Goal: Task Accomplishment & Management: Complete application form

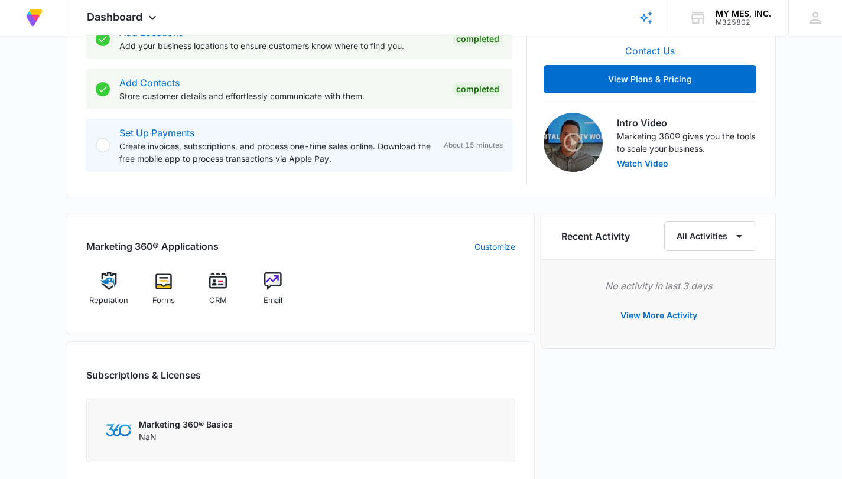
scroll to position [534, 0]
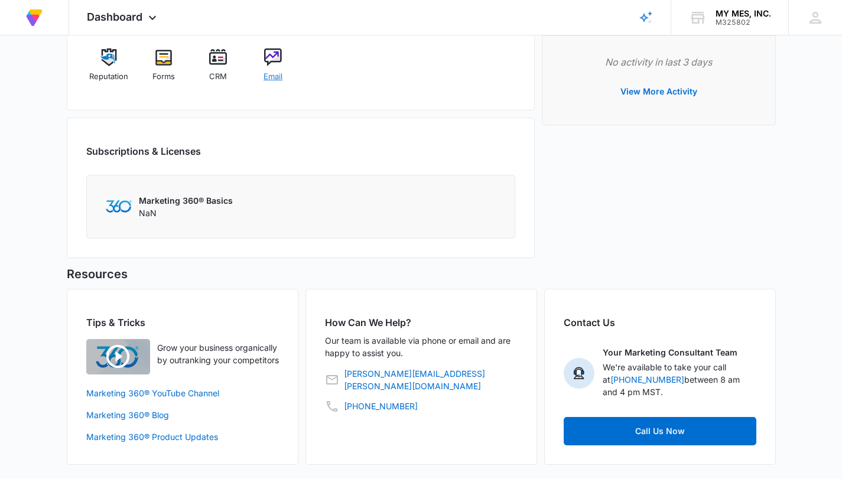
click at [271, 48] on img at bounding box center [273, 57] width 18 height 18
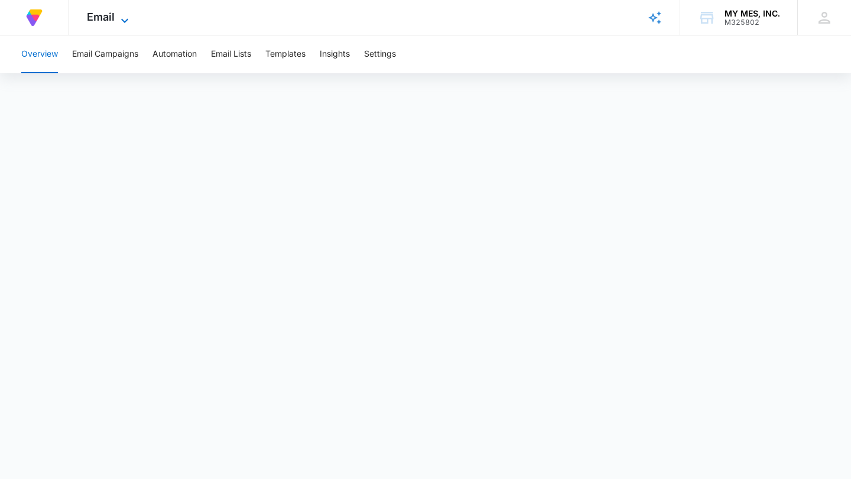
click at [119, 24] on icon at bounding box center [125, 21] width 14 height 14
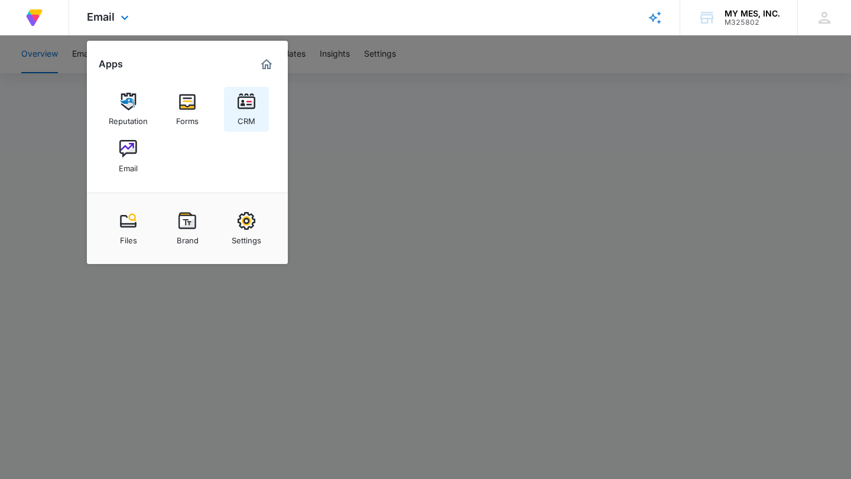
click at [249, 102] on img at bounding box center [247, 102] width 18 height 18
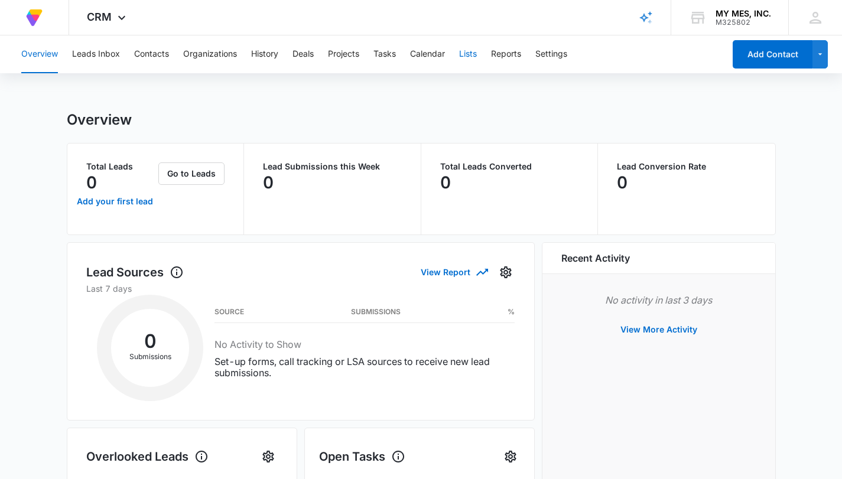
click at [466, 55] on button "Lists" at bounding box center [468, 54] width 18 height 38
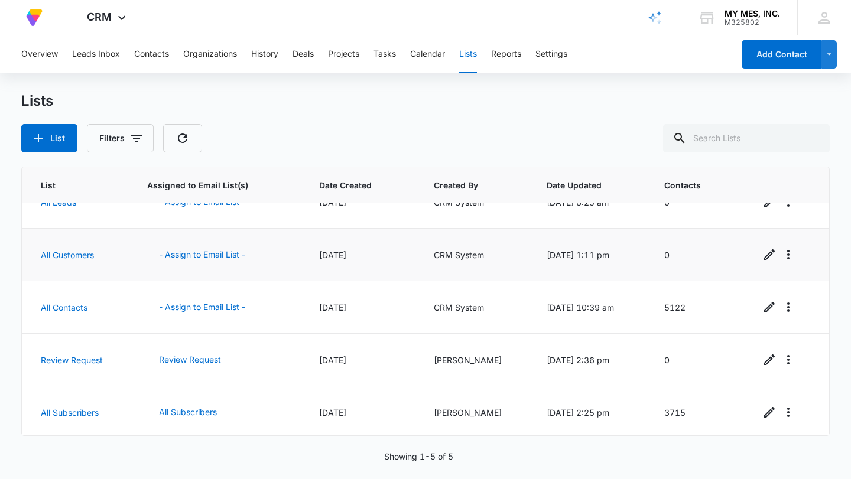
scroll to position [31, 0]
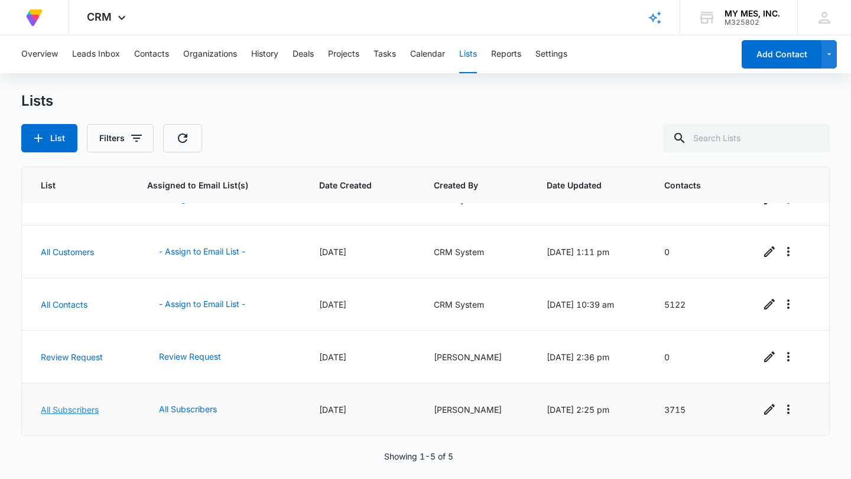
click at [86, 412] on link "All Subscribers" at bounding box center [70, 410] width 58 height 10
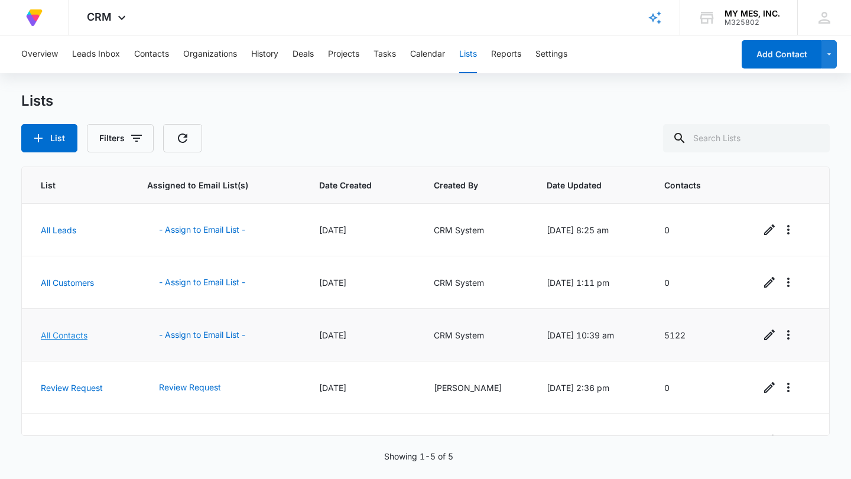
click at [62, 333] on link "All Contacts" at bounding box center [64, 335] width 47 height 10
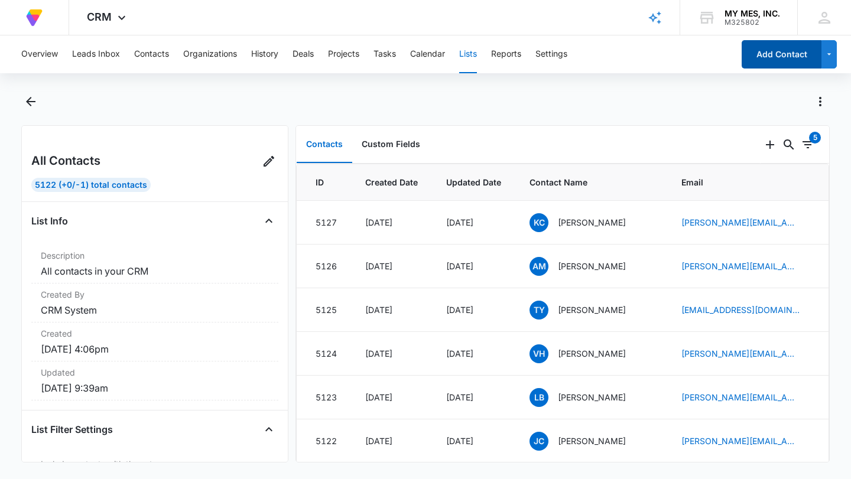
click at [773, 54] on button "Add Contact" at bounding box center [782, 54] width 80 height 28
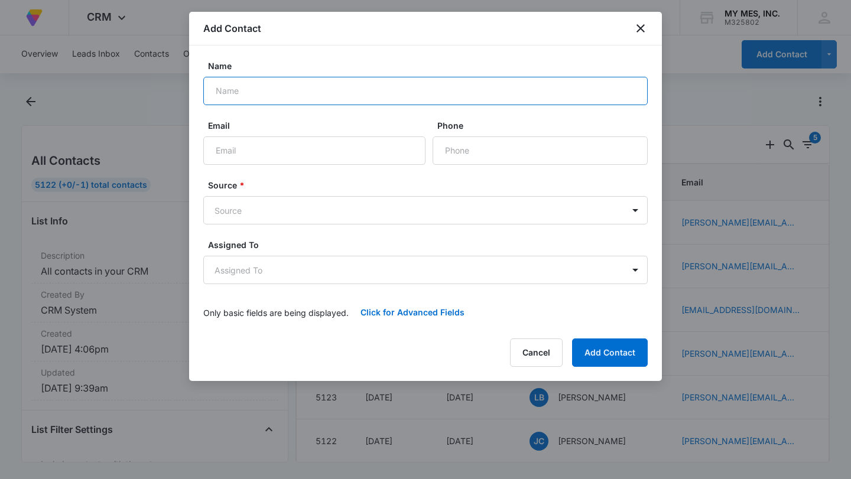
paste input "JOHN.BIGA@VA.GOV"
type input "JOHN.BIGA@VA.GOV"
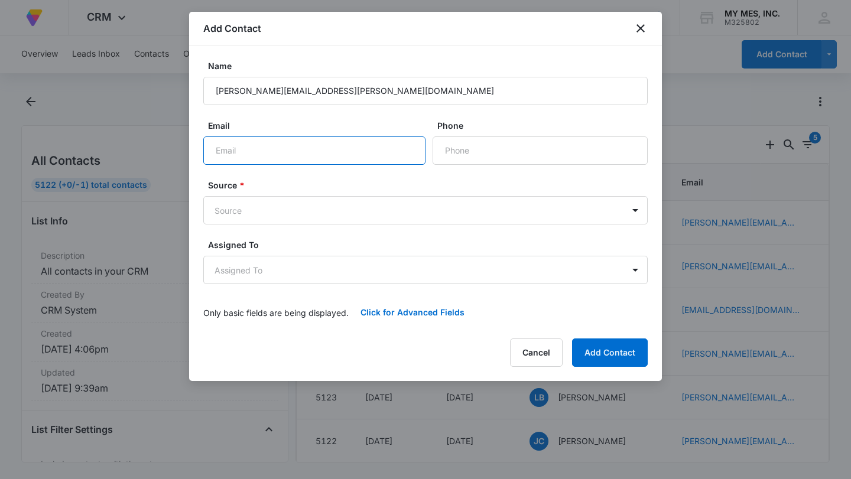
click at [268, 157] on input "Email" at bounding box center [314, 151] width 222 height 28
drag, startPoint x: 245, startPoint y: 158, endPoint x: 206, endPoint y: 154, distance: 39.2
click at [206, 154] on input "John" at bounding box center [314, 151] width 222 height 28
paste input "OHN.BIGA@VA.GOV"
type input "JOHN.BIGA@VA.GOV"
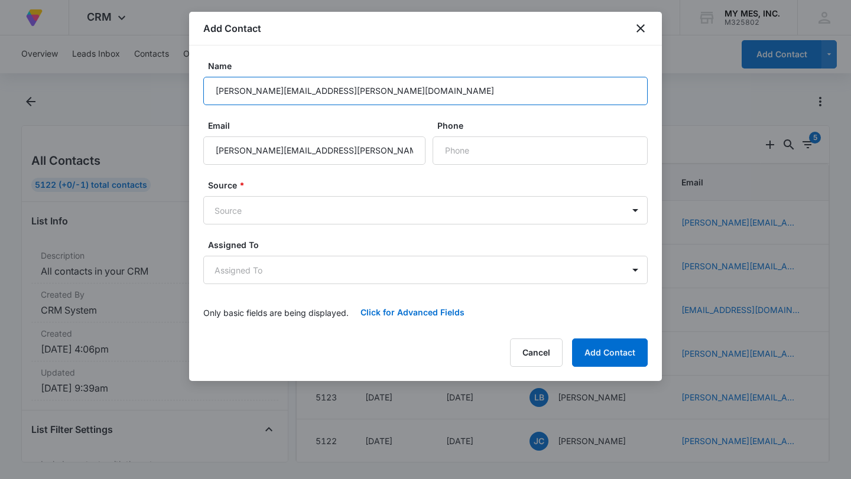
drag, startPoint x: 307, startPoint y: 91, endPoint x: 209, endPoint y: 93, distance: 98.7
click at [209, 93] on input "JOHN.BIGA@VA.GOV" at bounding box center [425, 91] width 445 height 28
type input "John Biga"
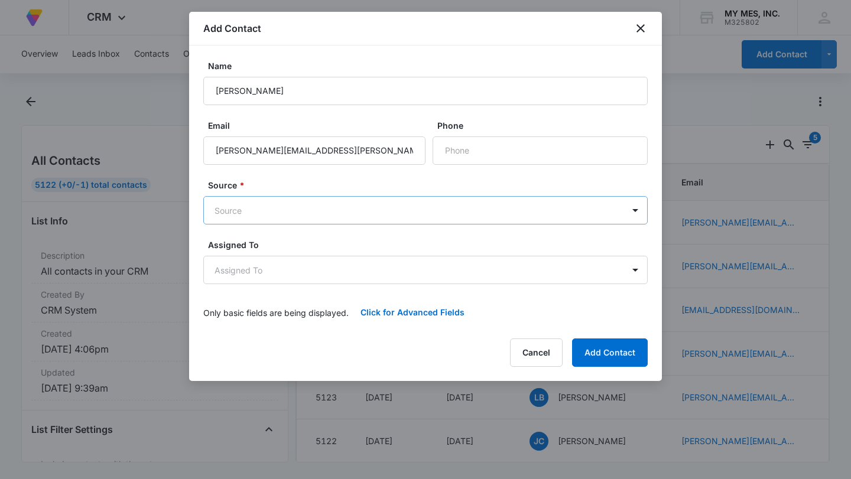
click at [274, 207] on body "At Volusion, we work hard to foster a great work environment where everyone fee…" at bounding box center [425, 239] width 851 height 479
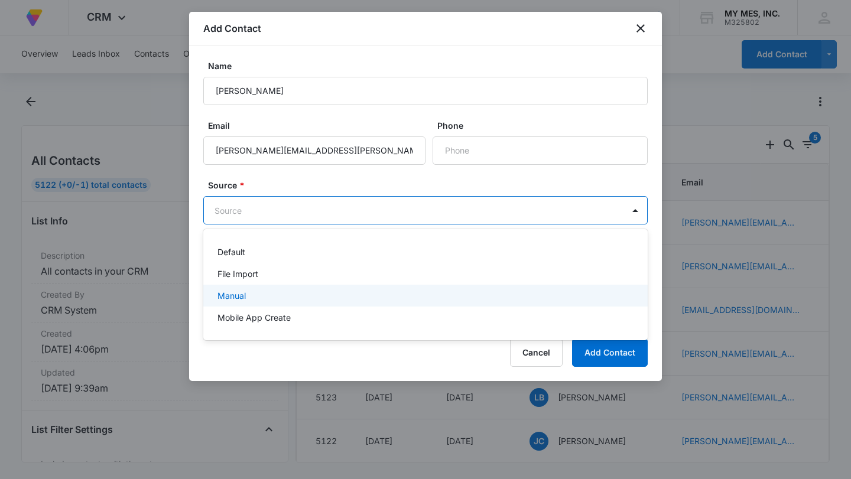
click at [258, 290] on div "Manual" at bounding box center [425, 296] width 414 height 12
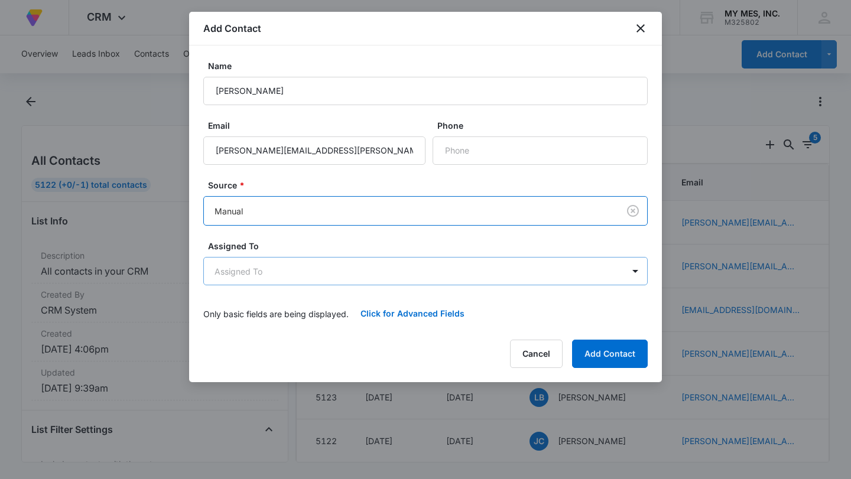
click at [290, 277] on body "At Volusion, we work hard to foster a great work environment where everyone fee…" at bounding box center [425, 239] width 851 height 479
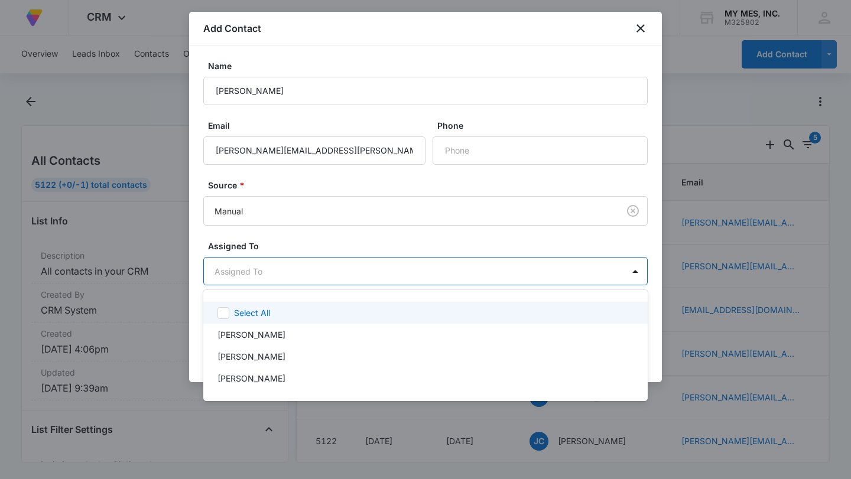
click at [313, 249] on div at bounding box center [425, 239] width 851 height 479
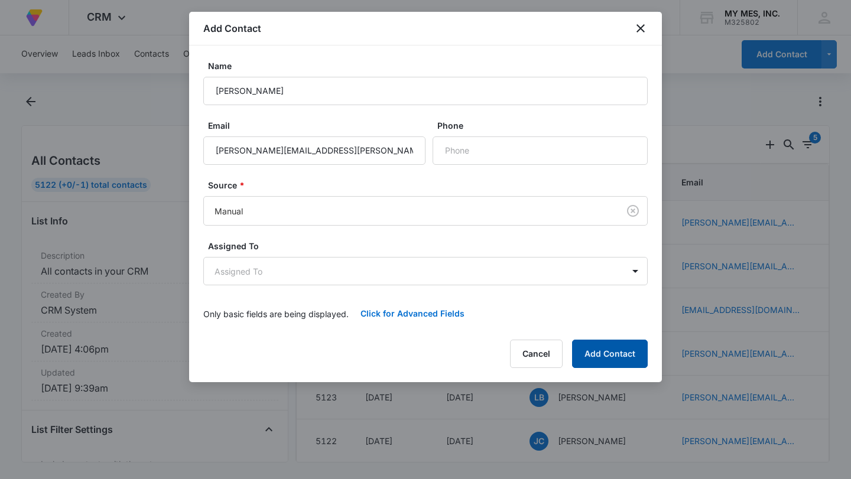
click at [615, 360] on button "Add Contact" at bounding box center [610, 354] width 76 height 28
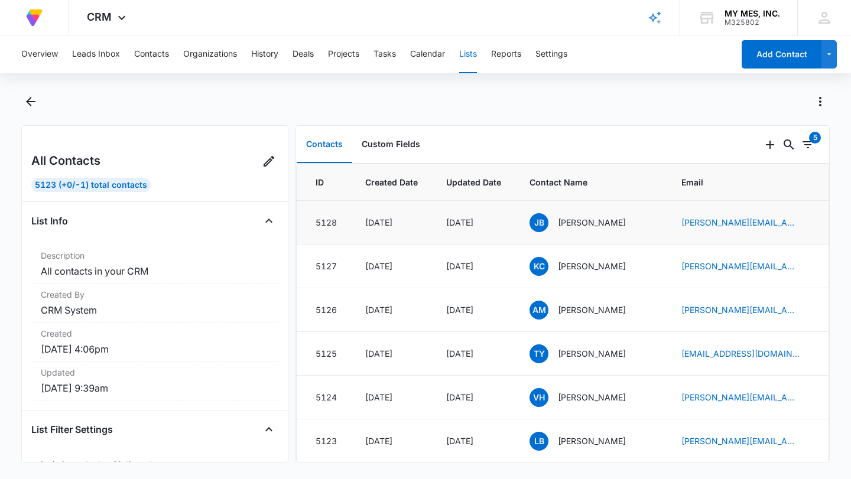
click at [541, 220] on span "JB" at bounding box center [539, 222] width 19 height 19
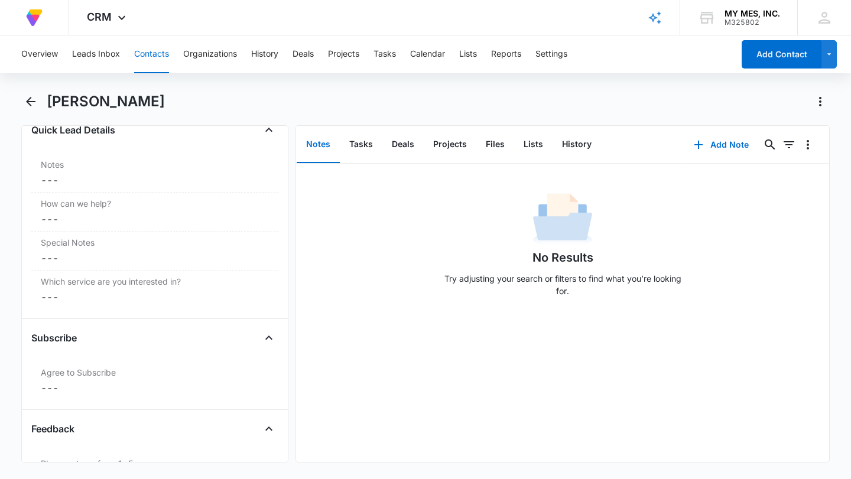
scroll to position [1018, 0]
click at [85, 362] on div "Agree to Subscribe Cancel Save Changes ---" at bounding box center [154, 380] width 247 height 38
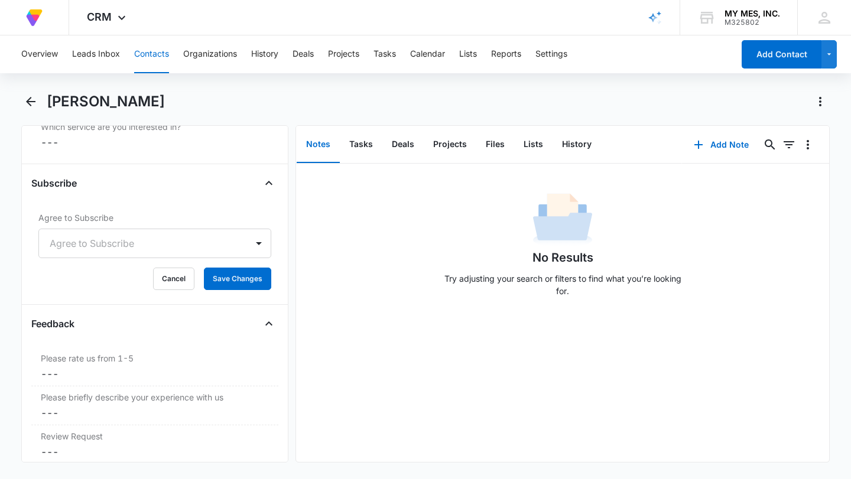
scroll to position [1172, 0]
click at [161, 248] on div at bounding box center [141, 243] width 182 height 17
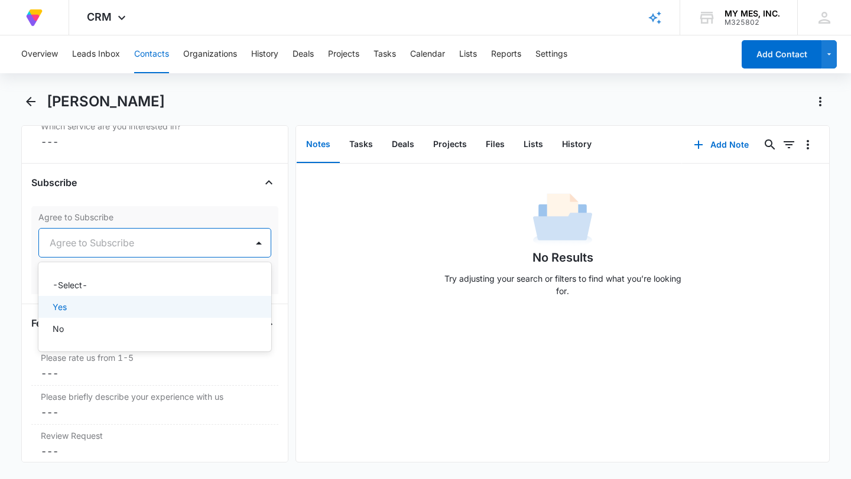
click at [63, 310] on p "Yes" at bounding box center [60, 307] width 14 height 12
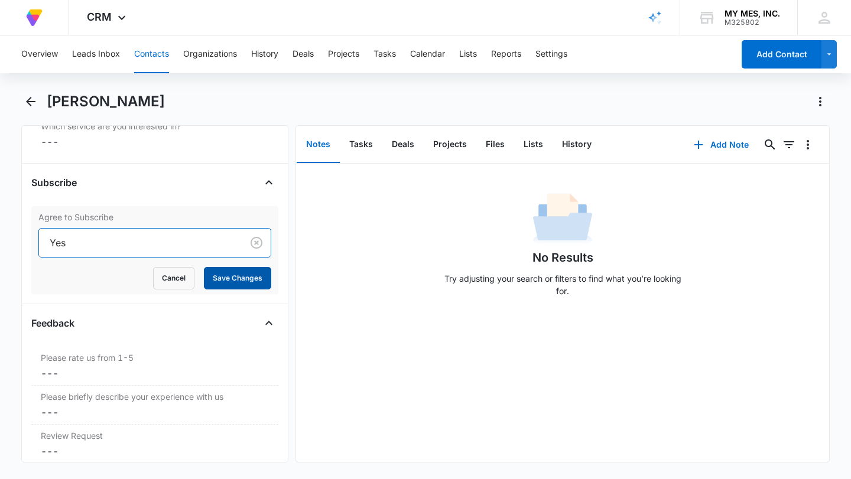
click at [227, 280] on button "Save Changes" at bounding box center [237, 278] width 67 height 22
